Goal: Task Accomplishment & Management: Manage account settings

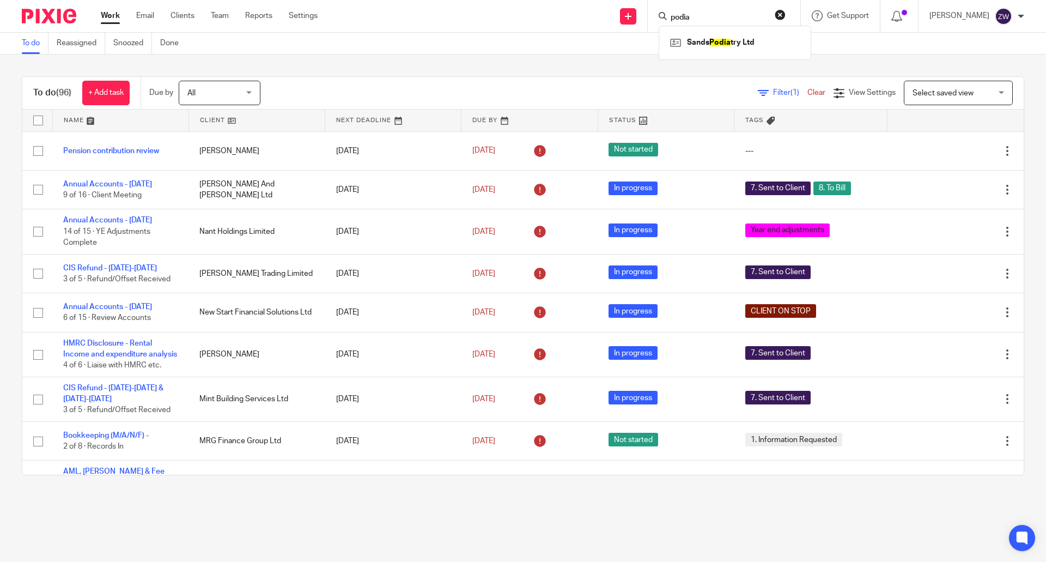
scroll to position [436, 0]
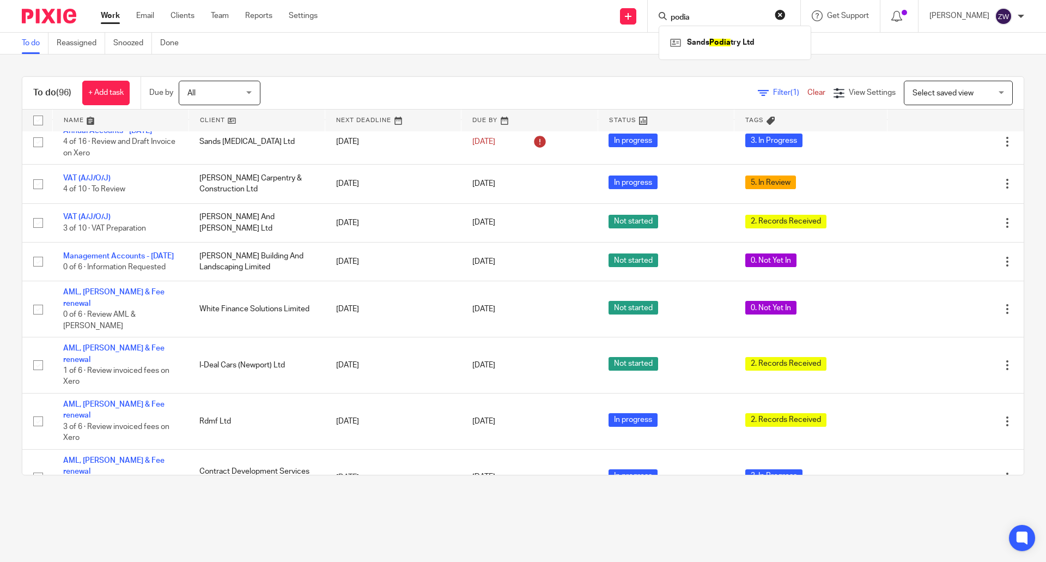
click at [597, 47] on div "To do Reassigned Snoozed Done" at bounding box center [523, 44] width 1046 height 22
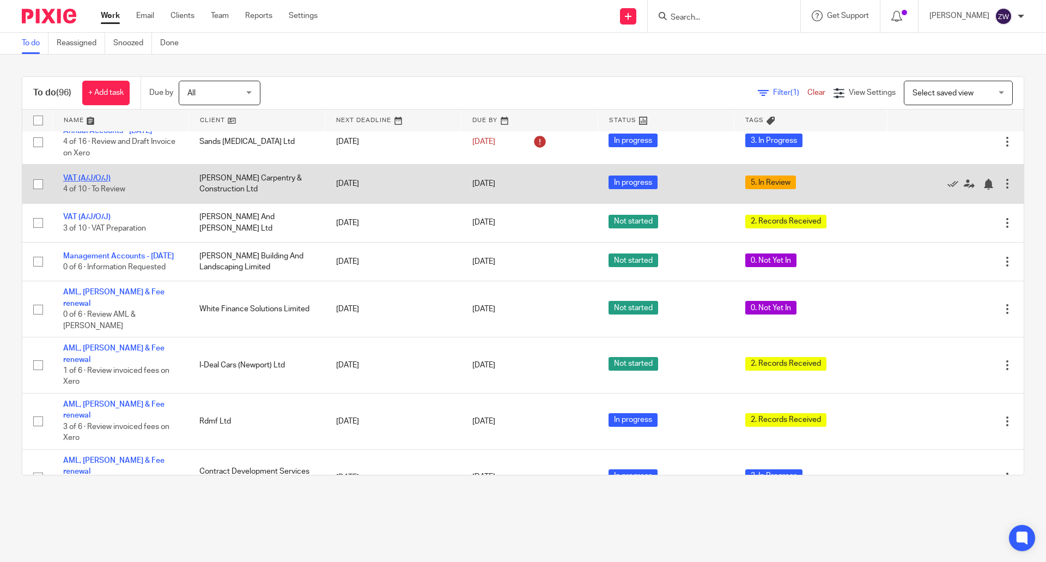
click at [97, 179] on link "VAT (A/J/O/J)" at bounding box center [86, 178] width 47 height 8
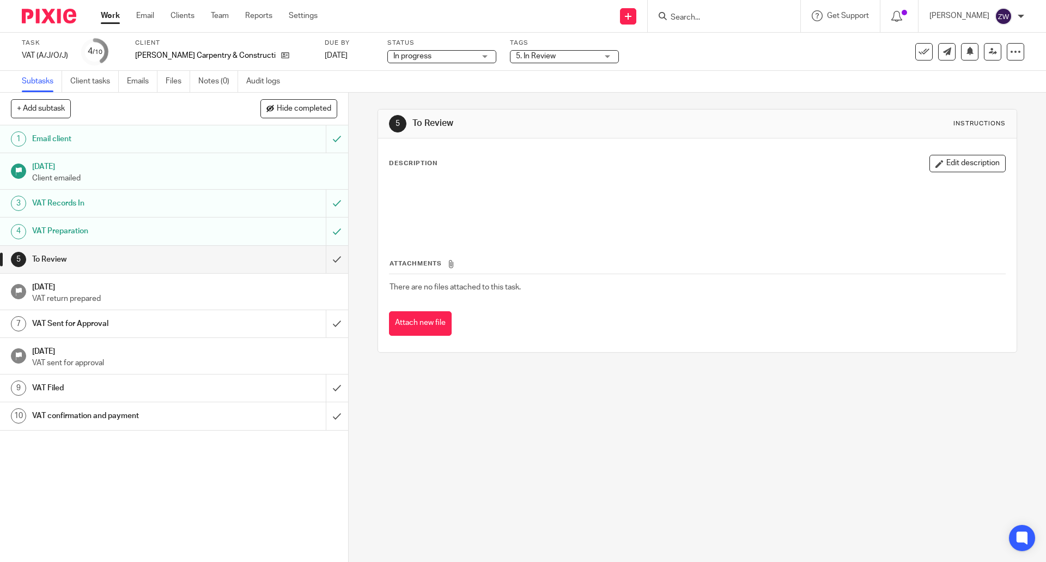
click at [527, 57] on span "5. In Review" at bounding box center [557, 56] width 82 height 11
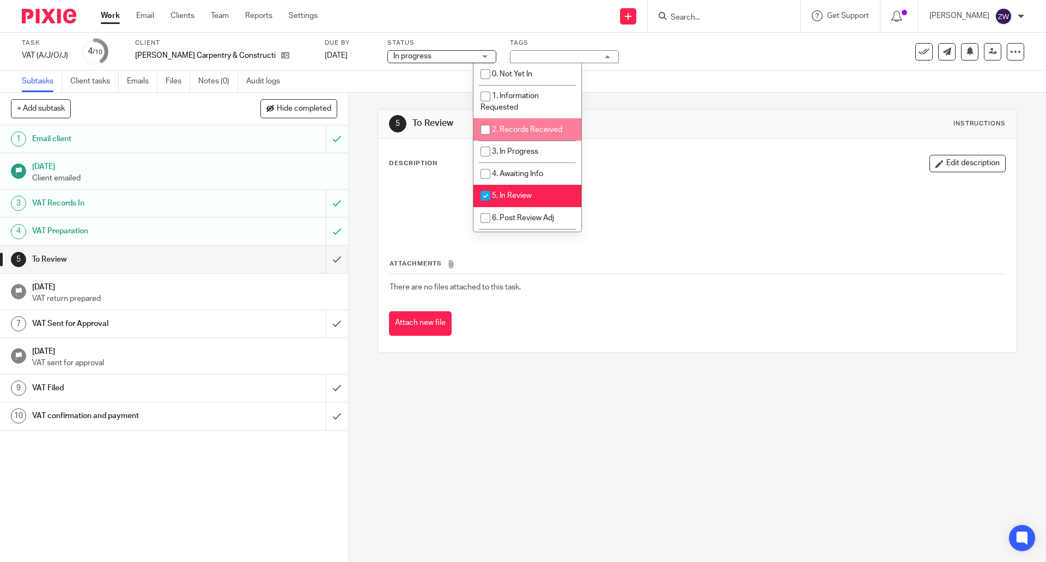
scroll to position [54, 0]
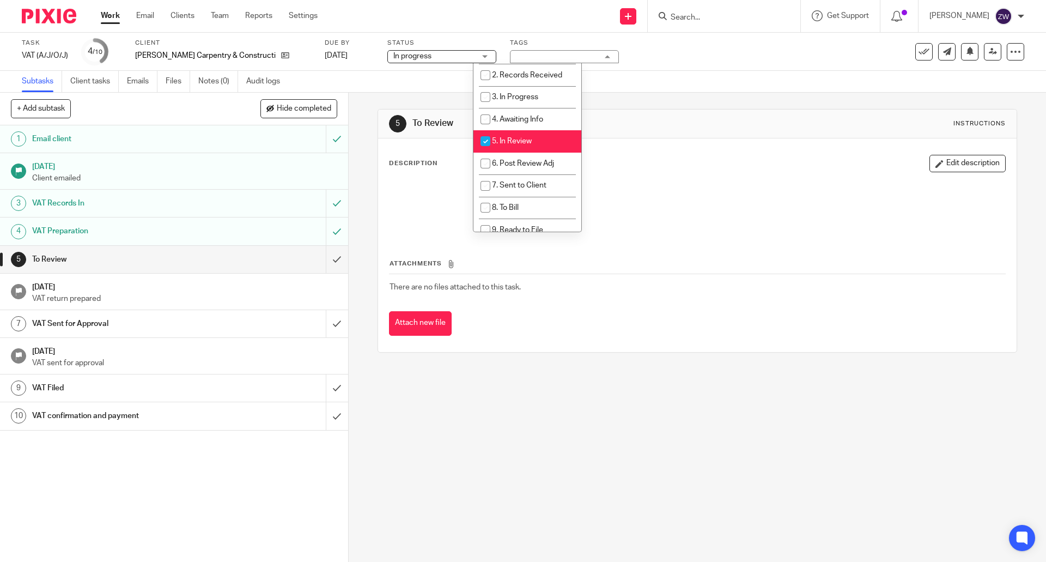
click at [530, 137] on li "5. In Review" at bounding box center [528, 141] width 108 height 22
checkbox input "false"
click at [523, 163] on span "6. Post Review Adj" at bounding box center [523, 164] width 62 height 8
checkbox input "true"
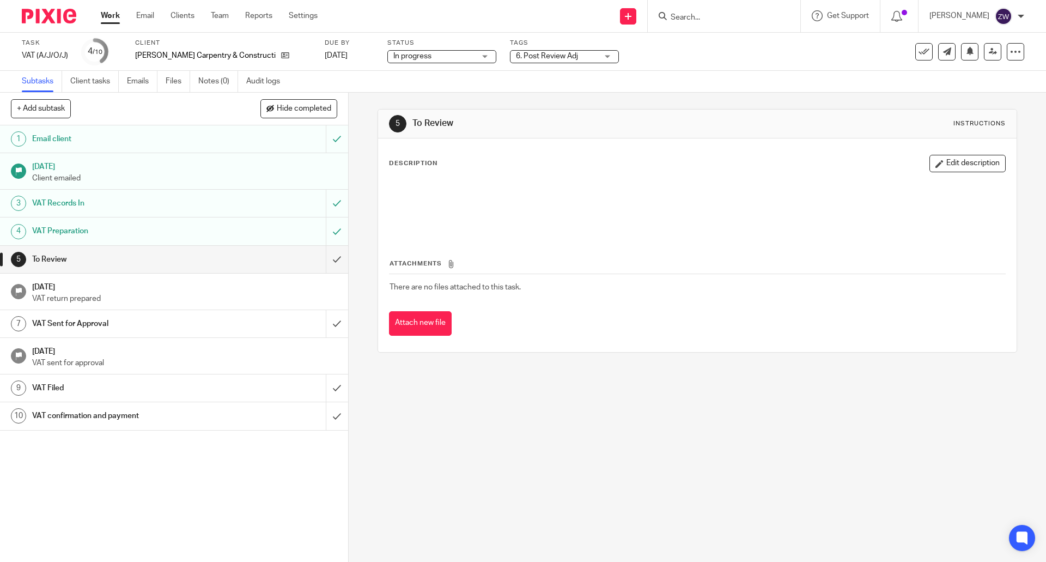
click at [360, 251] on div "5 To Review Instructions Description Edit description Attachments There are no …" at bounding box center [697, 327] width 697 height 469
drag, startPoint x: 992, startPoint y: 53, endPoint x: 981, endPoint y: 52, distance: 11.5
click at [992, 53] on link at bounding box center [992, 51] width 17 height 17
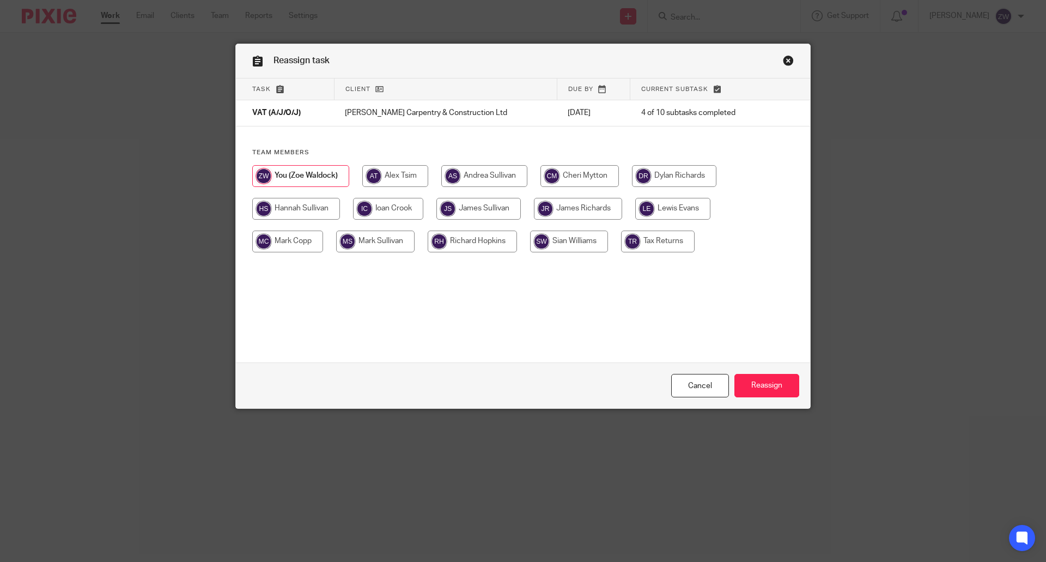
click at [591, 172] on input "radio" at bounding box center [580, 176] width 78 height 22
radio input "true"
click at [765, 389] on input "Reassign" at bounding box center [767, 385] width 65 height 23
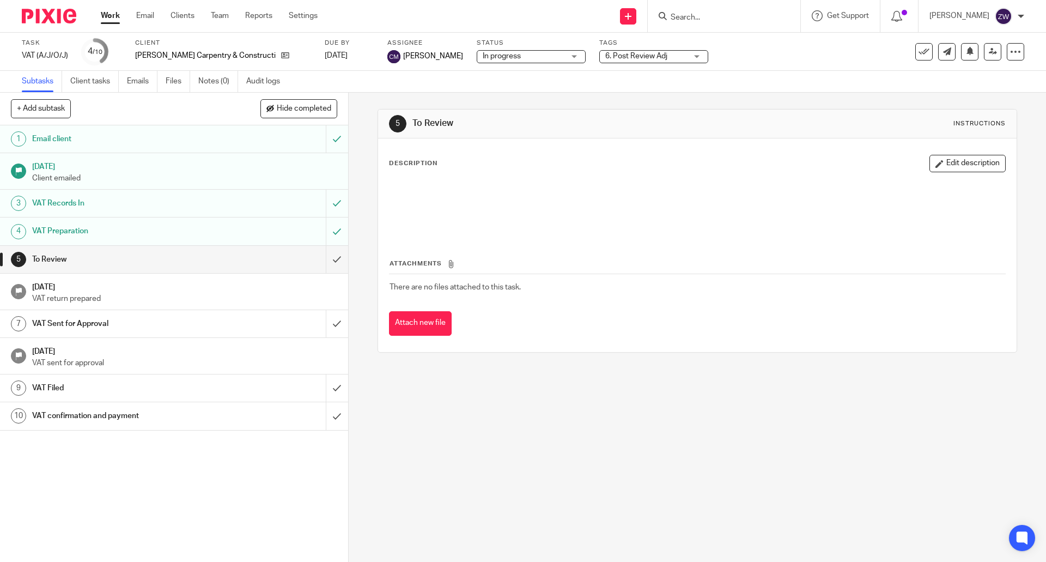
drag, startPoint x: 57, startPoint y: 12, endPoint x: 80, endPoint y: 3, distance: 24.2
click at [57, 12] on img at bounding box center [49, 16] width 54 height 15
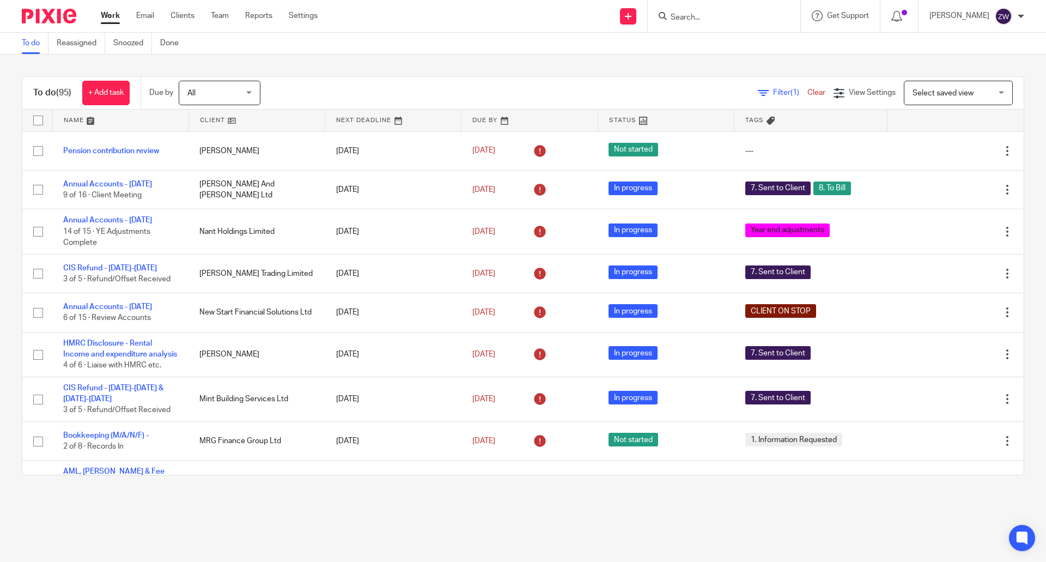
click at [432, 58] on div "To do (95) + Add task Due by All All Today Tomorrow This week Next week This mo…" at bounding box center [523, 275] width 1046 height 442
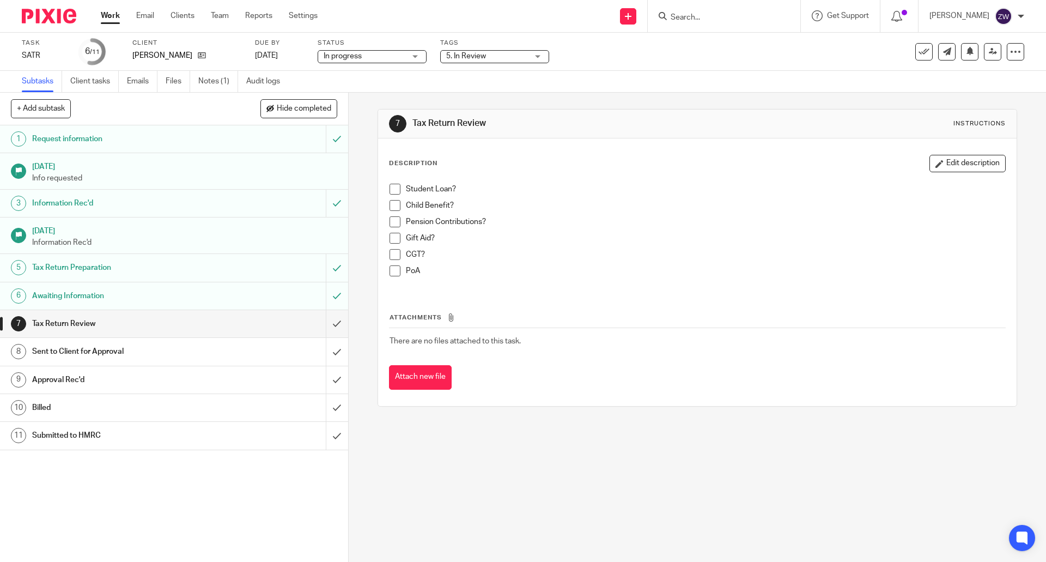
click at [509, 54] on span "5. In Review" at bounding box center [487, 56] width 82 height 11
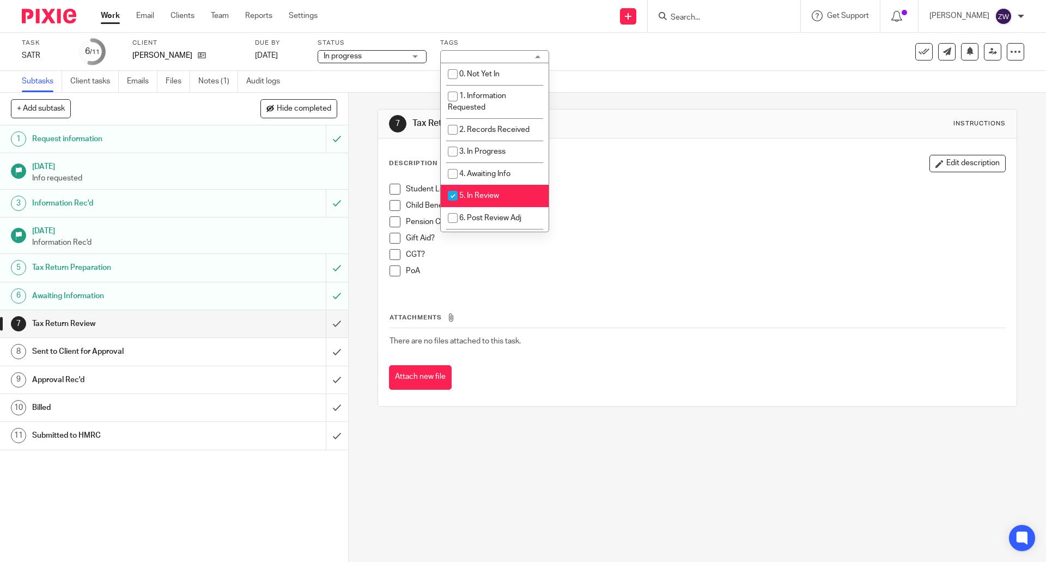
click at [511, 189] on li "5. In Review" at bounding box center [495, 196] width 108 height 22
checkbox input "false"
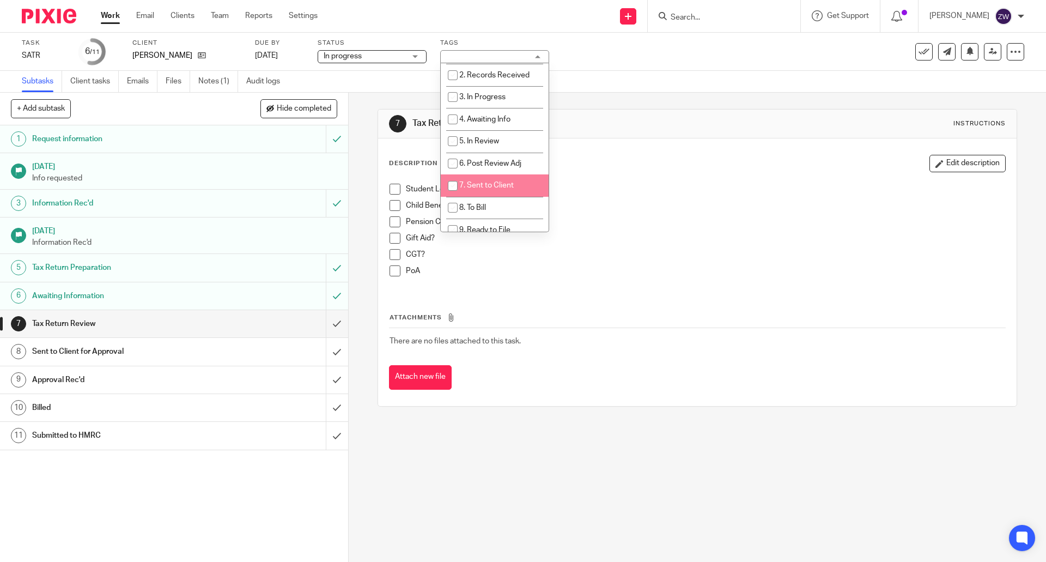
click at [511, 189] on span "7. Sent to Client" at bounding box center [486, 185] width 54 height 8
checkbox input "true"
click at [494, 204] on li "8. To Bill" at bounding box center [495, 208] width 108 height 22
checkbox input "true"
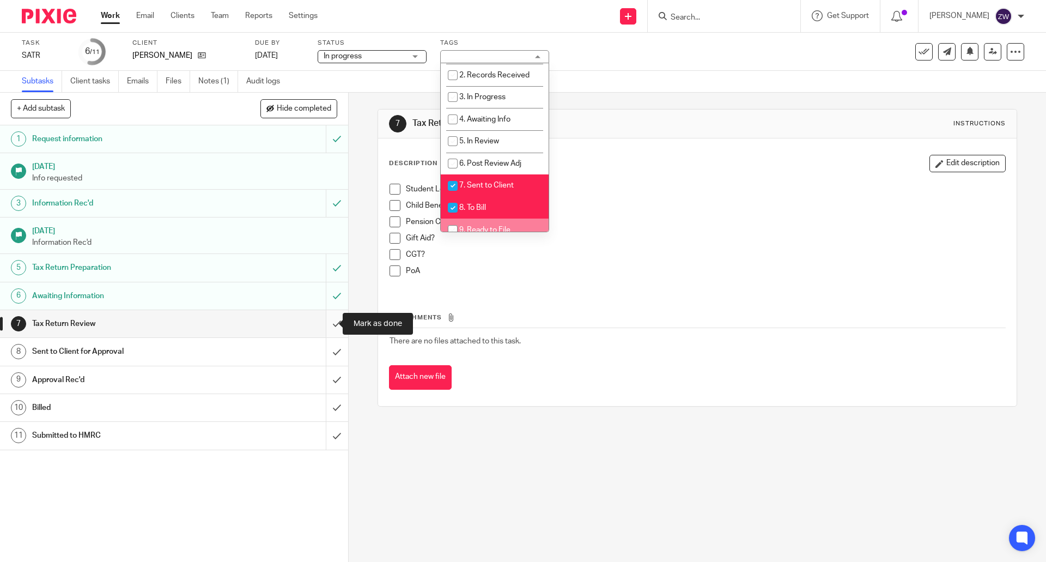
click at [324, 323] on input "submit" at bounding box center [174, 323] width 348 height 27
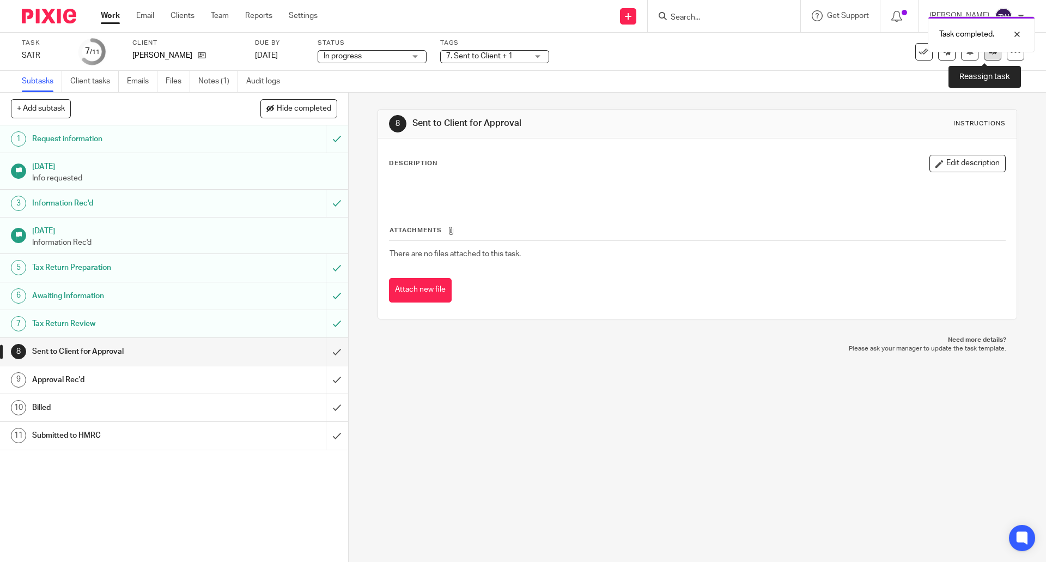
click at [989, 54] on icon at bounding box center [993, 51] width 8 height 8
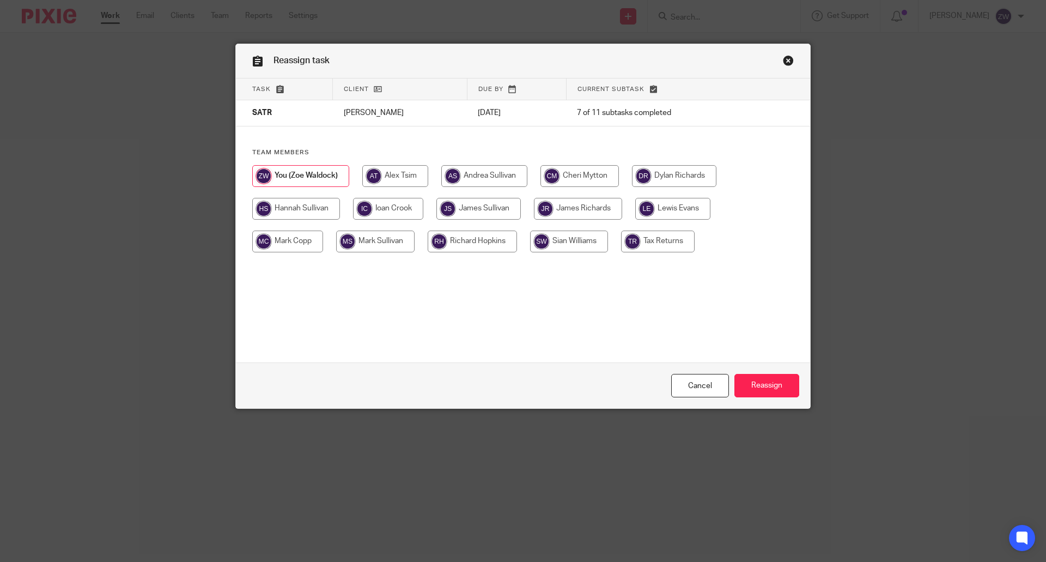
click at [574, 205] on input "radio" at bounding box center [578, 209] width 88 height 22
radio input "true"
click at [751, 379] on input "Reassign" at bounding box center [767, 385] width 65 height 23
